Goal: Information Seeking & Learning: Check status

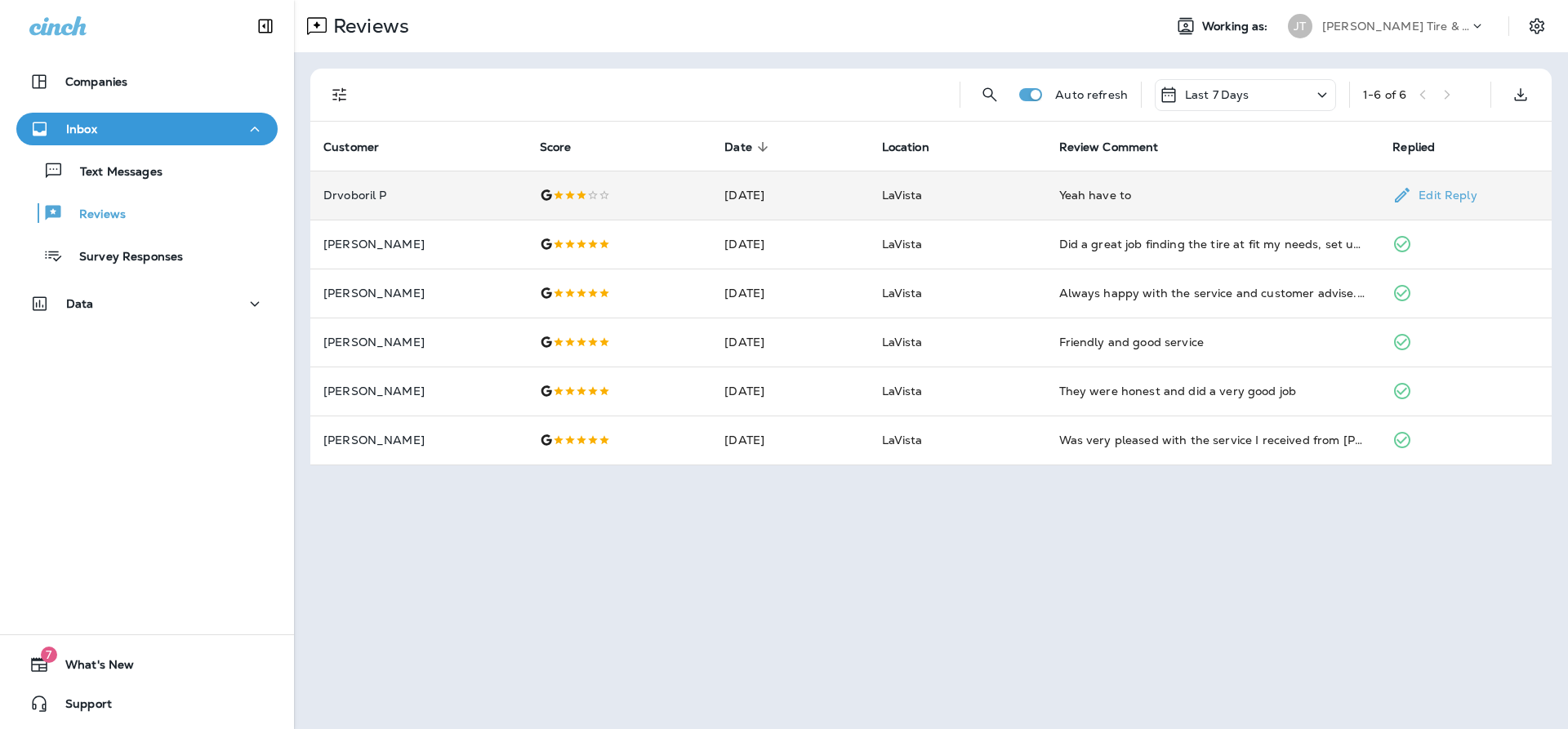
click at [1092, 194] on div "Yeah have to" at bounding box center [1213, 195] width 308 height 16
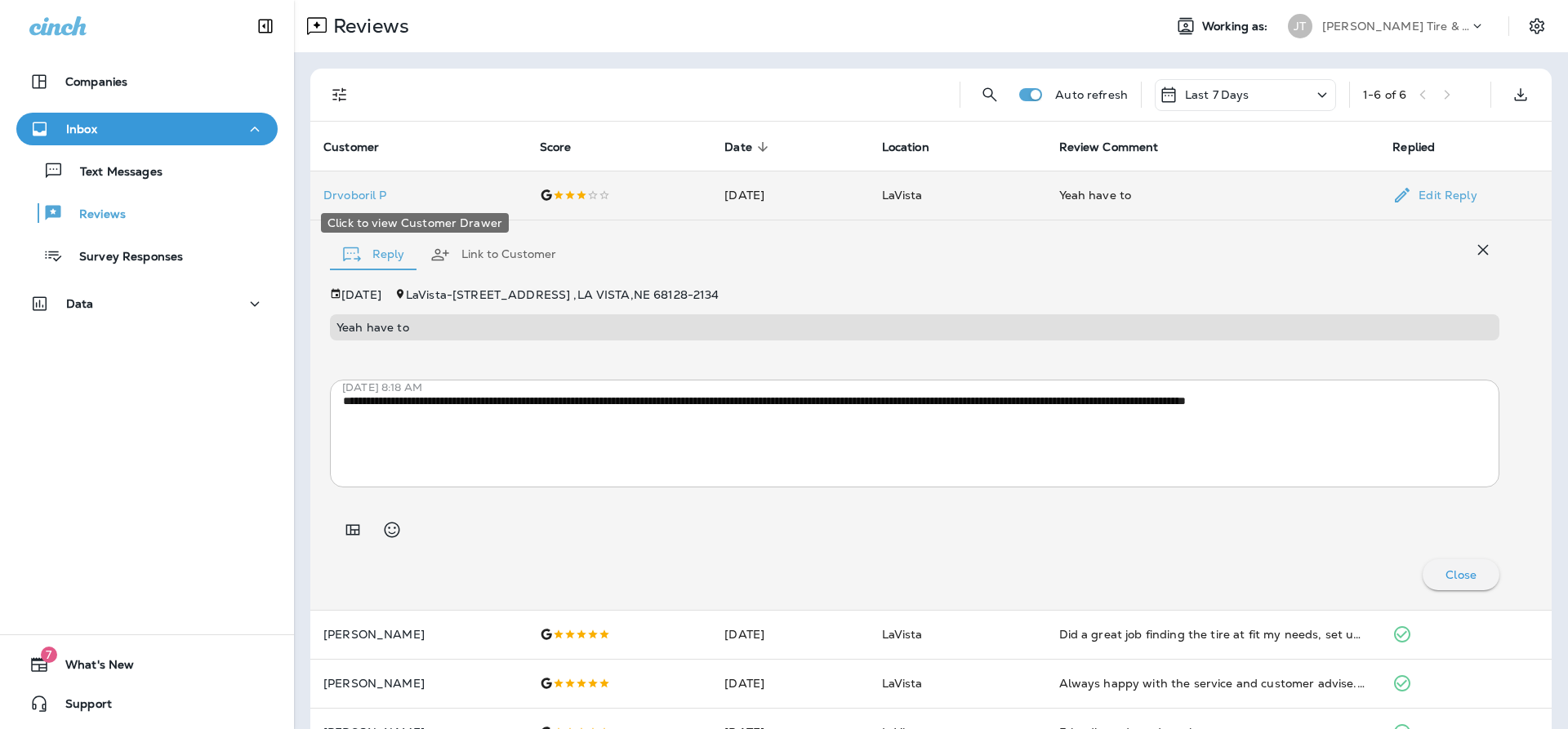
click at [351, 196] on p "Drvoboril P" at bounding box center [419, 195] width 190 height 13
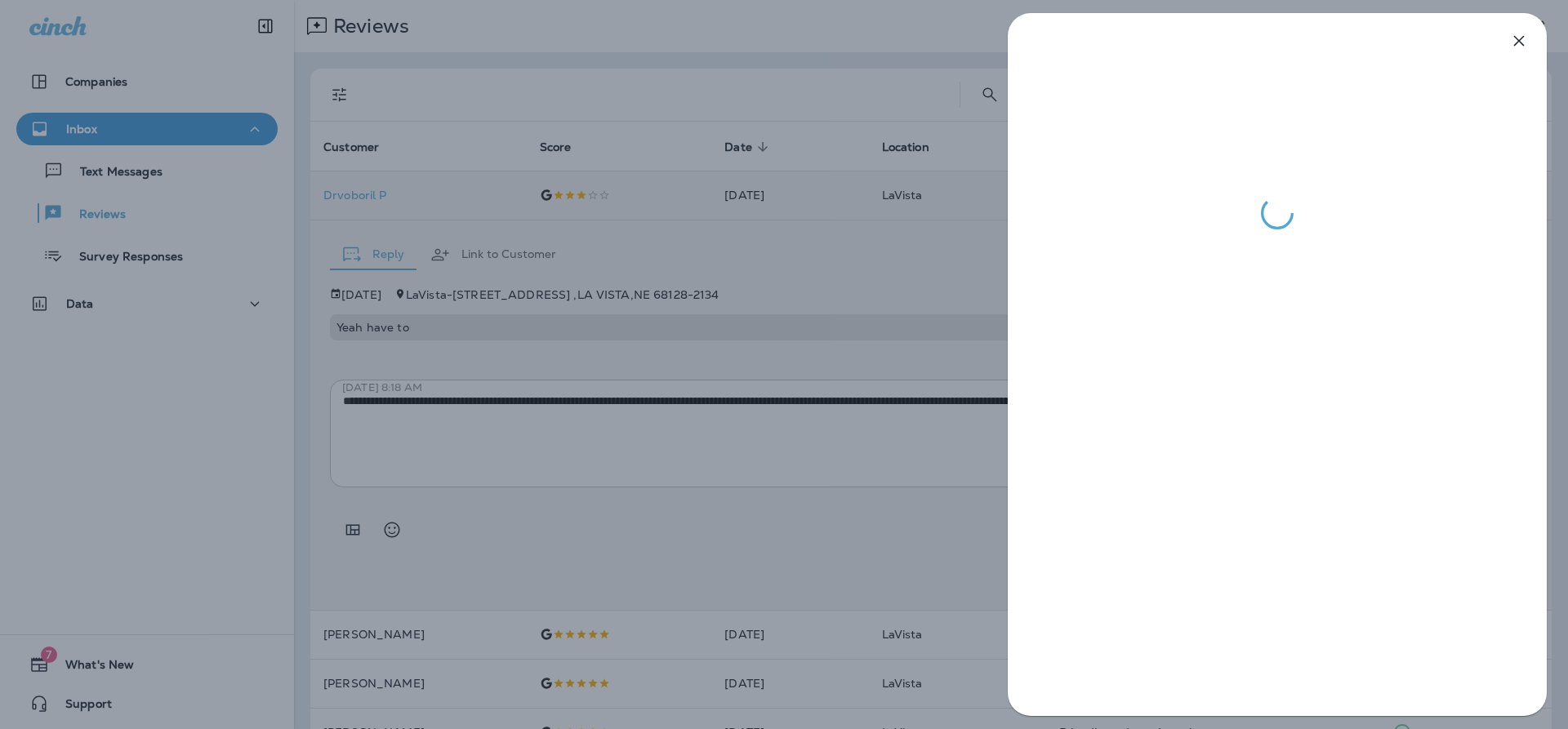
click at [286, 417] on div at bounding box center [784, 364] width 1568 height 729
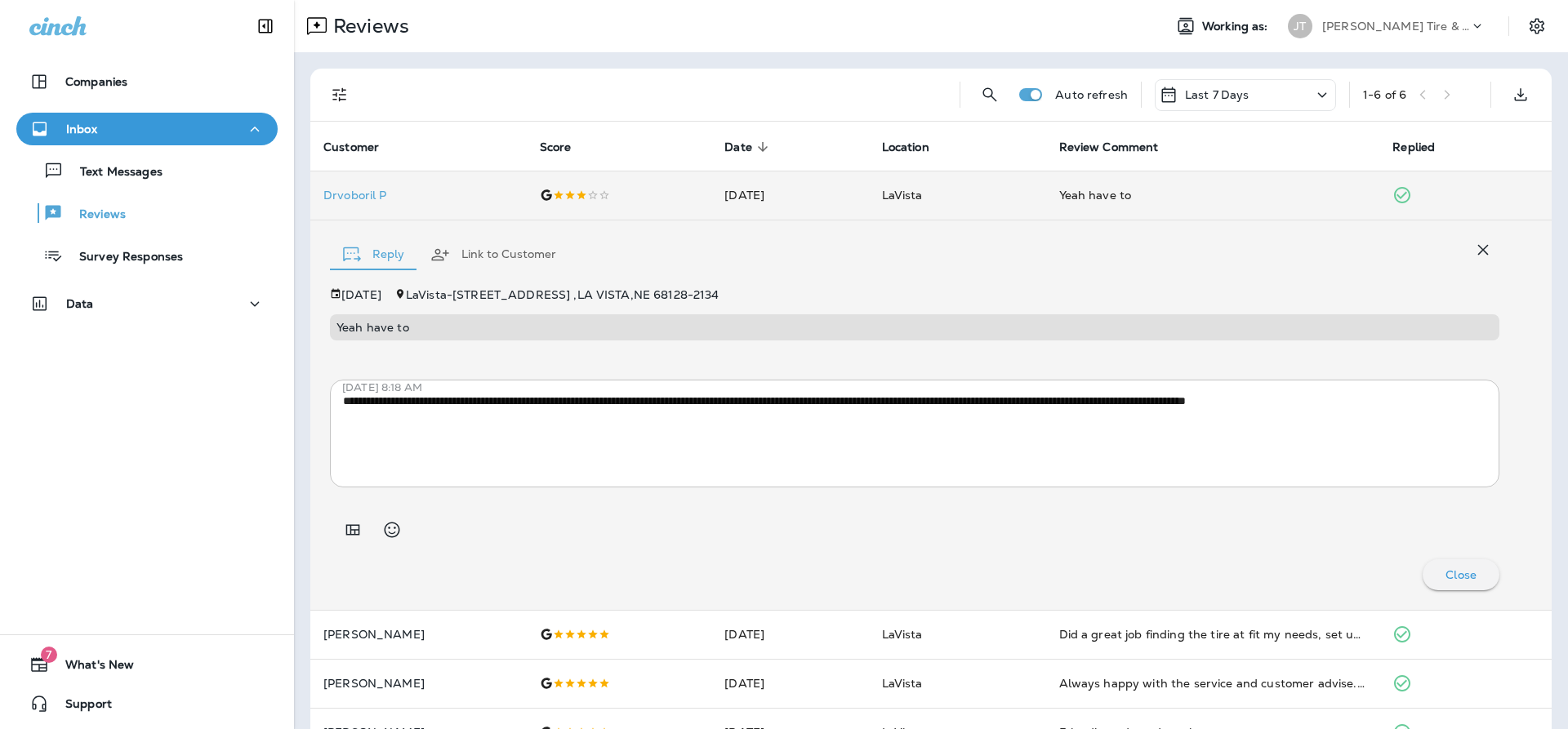
click at [88, 127] on p "Inbox" at bounding box center [82, 129] width 31 height 13
click at [92, 219] on p "Reviews" at bounding box center [93, 215] width 63 height 15
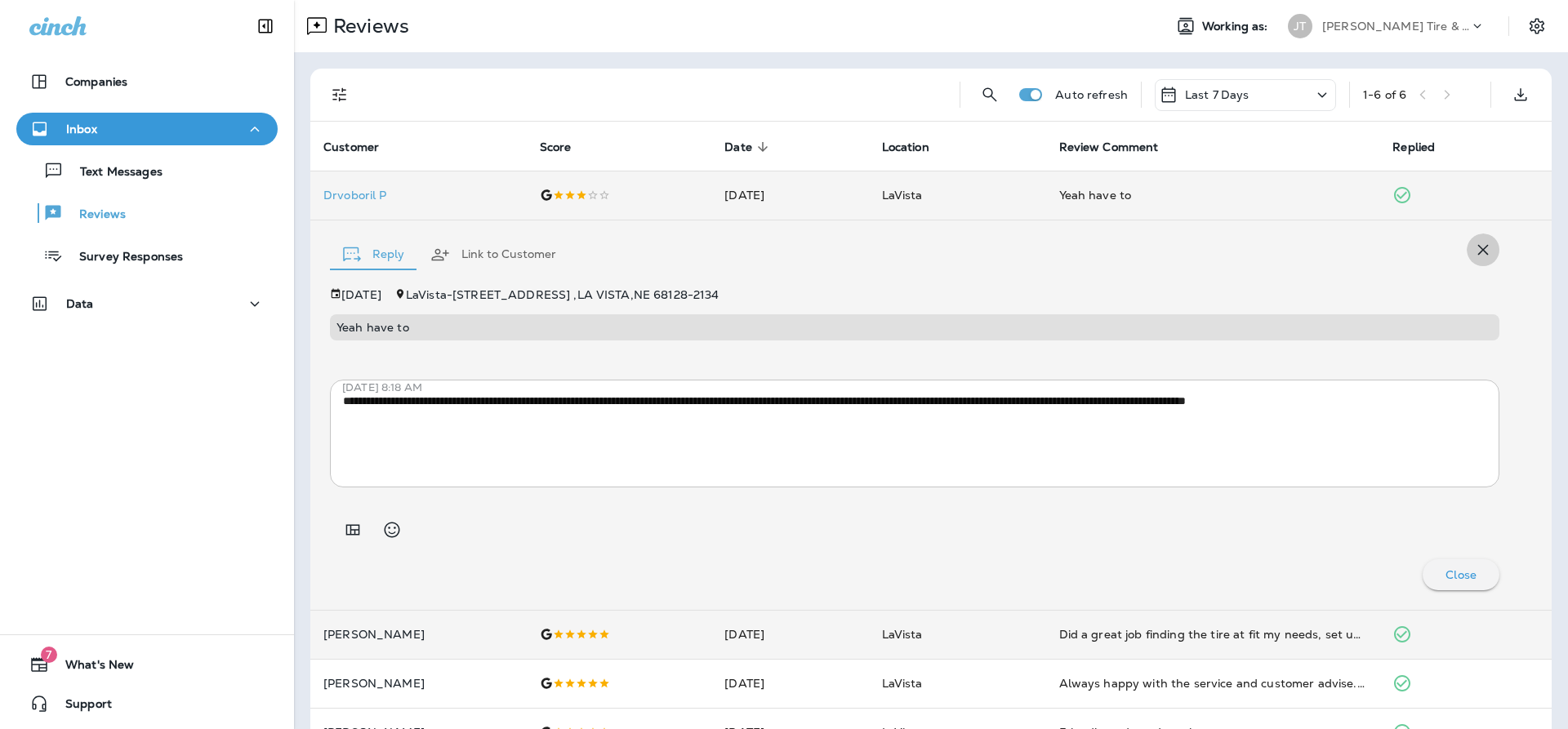
drag, startPoint x: 1485, startPoint y: 250, endPoint x: 1476, endPoint y: 254, distance: 9.8
click at [1485, 250] on icon "button" at bounding box center [1484, 250] width 20 height 20
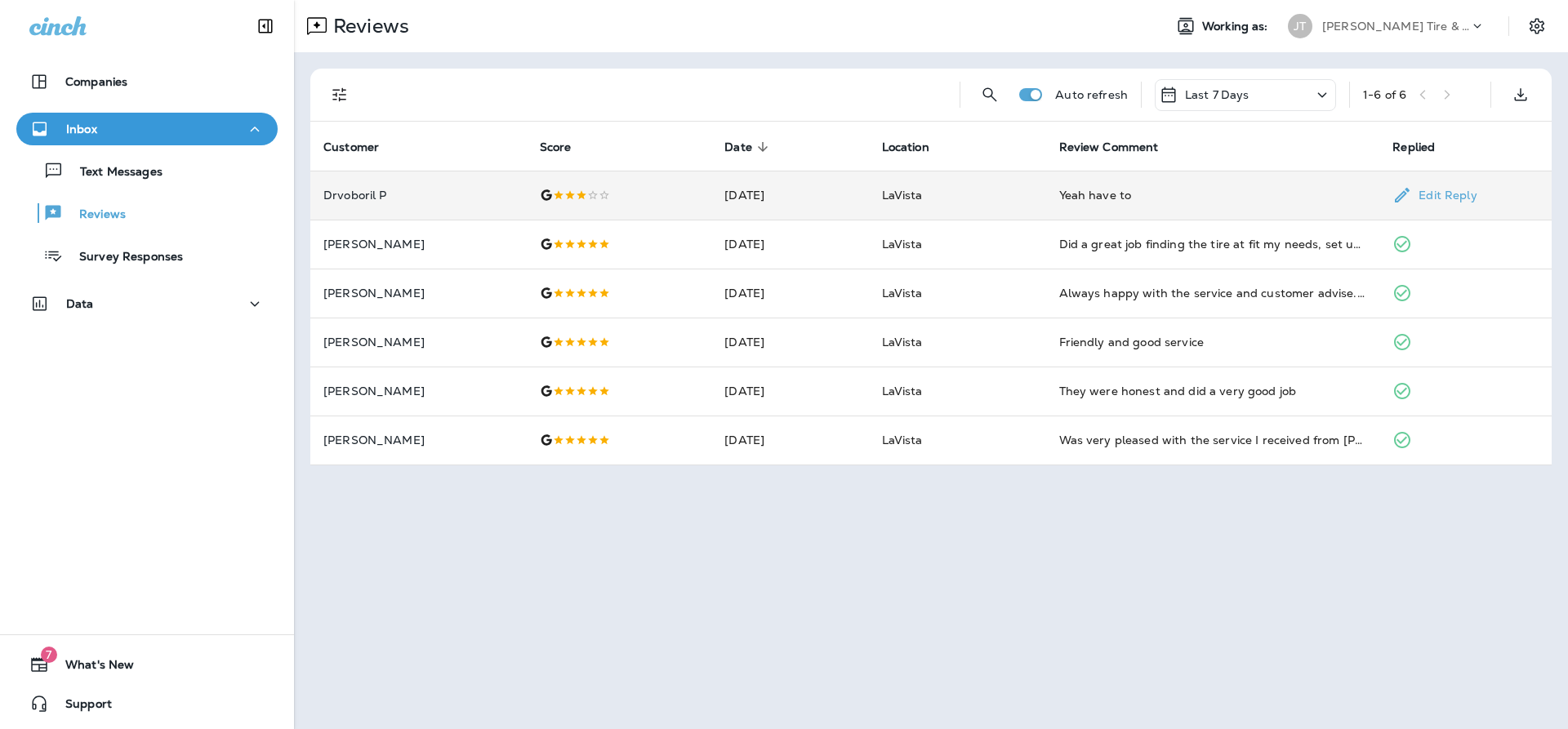
click at [1122, 188] on div "Yeah have to" at bounding box center [1213, 195] width 308 height 16
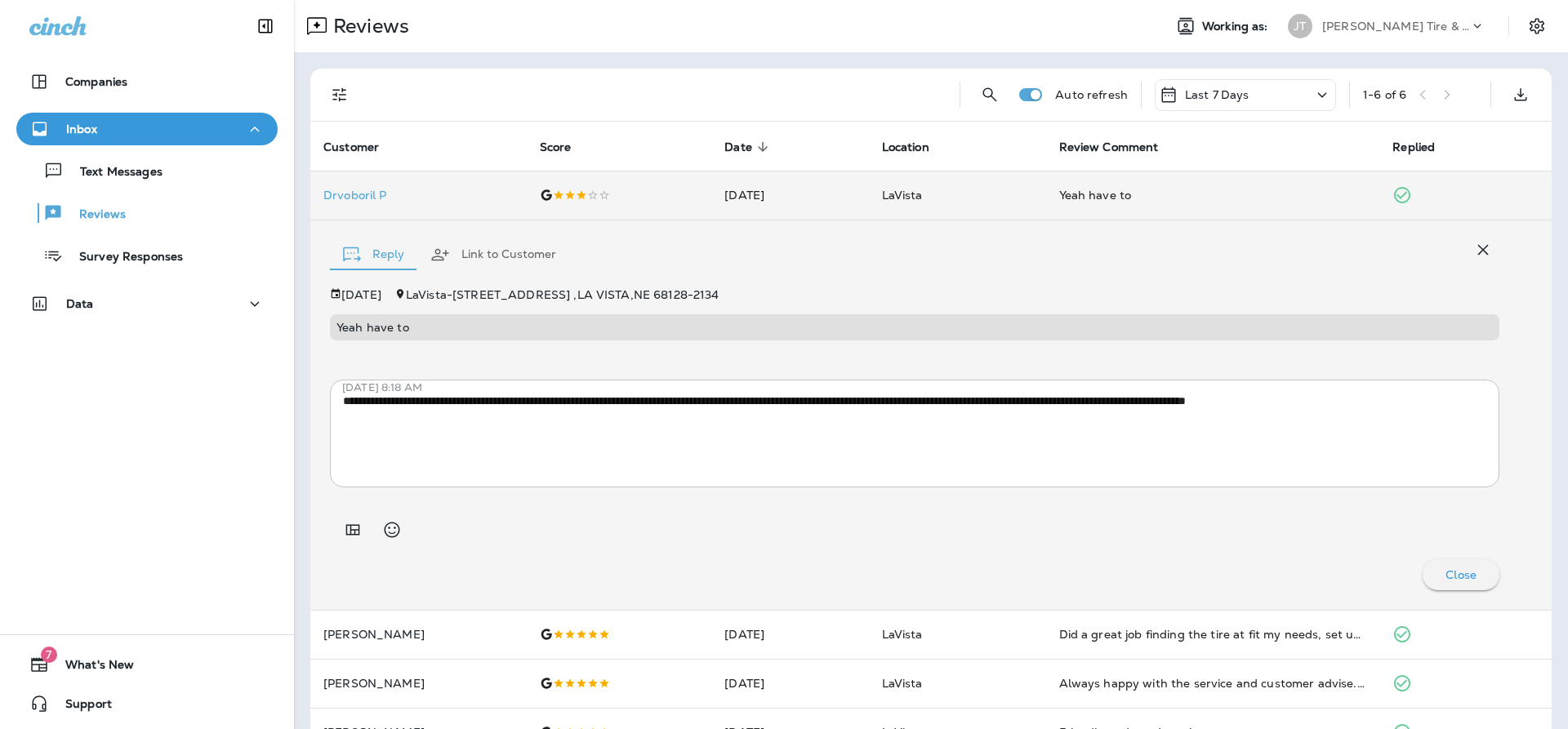
click at [213, 413] on div "Companies Inbox Text Messages Reviews Survey Responses Data 7 What's New Support" at bounding box center [147, 364] width 294 height 729
click at [1484, 248] on icon "button" at bounding box center [1484, 250] width 20 height 20
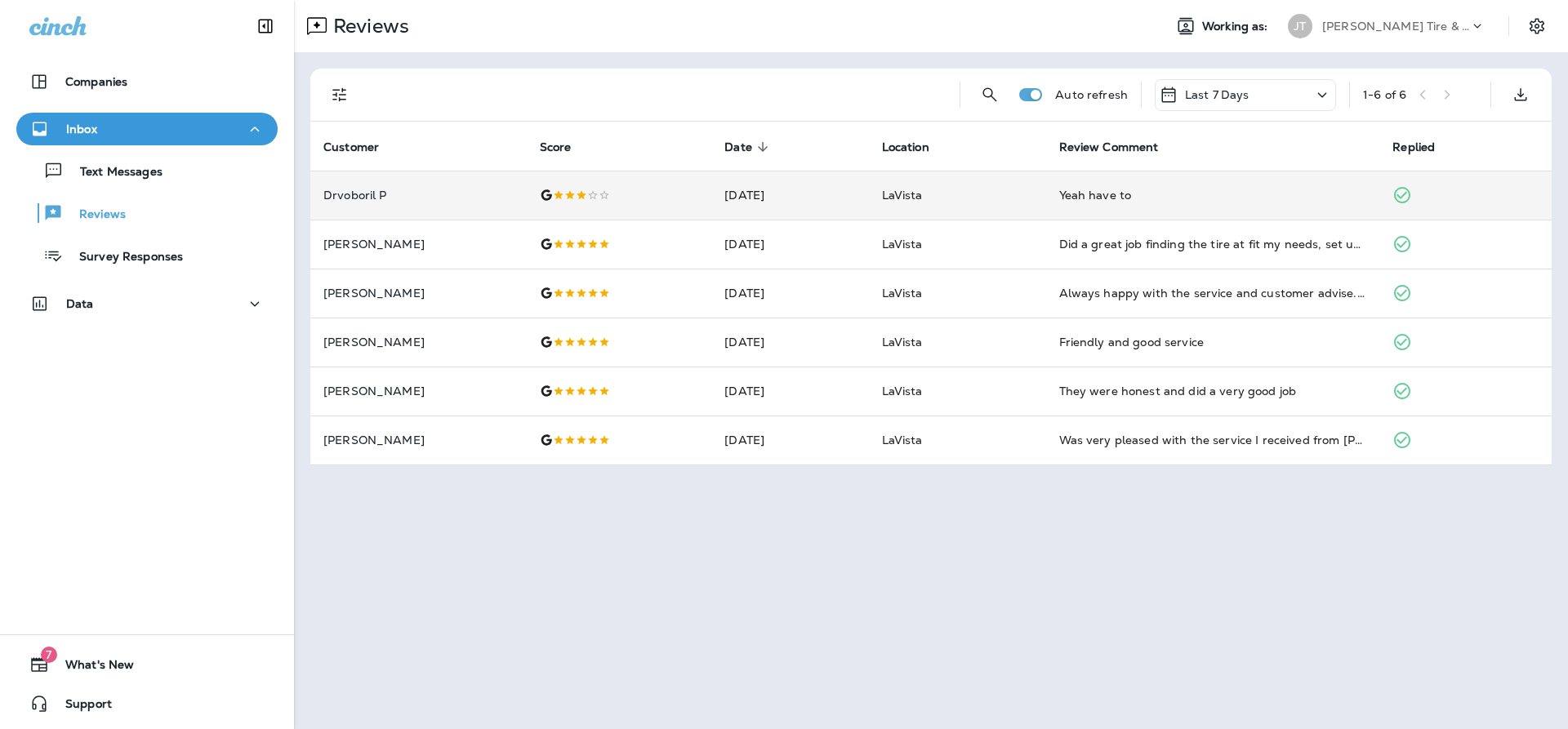
click at [1272, 94] on div "Last 7 Days" at bounding box center [1245, 94] width 181 height 32
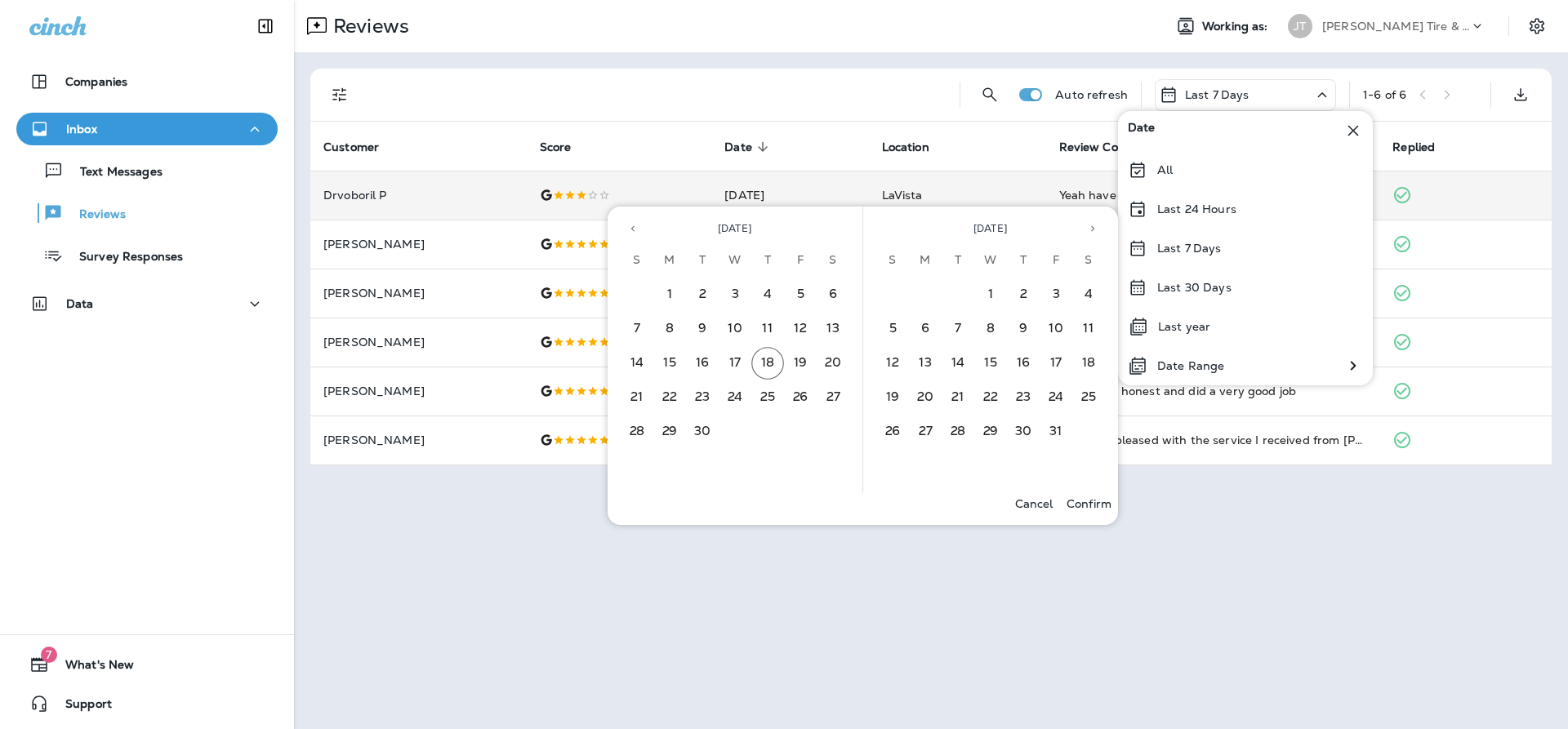
click at [443, 656] on div "Reviews Working as: [PERSON_NAME] Tire & Auto Auto refresh Last 7 Days 1 - 6 of…" at bounding box center [930, 364] width 1274 height 729
click at [682, 634] on div "Reviews Working as: [PERSON_NAME] Tire & Auto Auto refresh Last 7 Days 1 - 6 of…" at bounding box center [930, 364] width 1274 height 729
click at [1031, 510] on p "Cancel" at bounding box center [1034, 503] width 38 height 13
